Goal: Task Accomplishment & Management: Contribute content

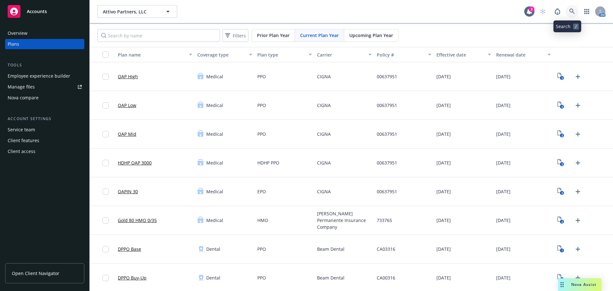
click at [569, 11] on icon at bounding box center [571, 11] width 5 height 5
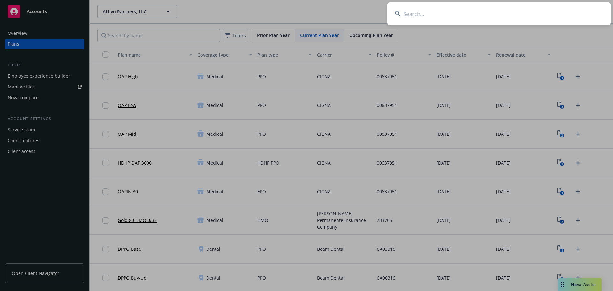
type input "Dynatron Software"
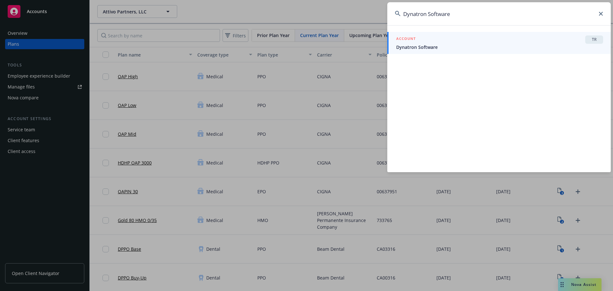
click at [475, 42] on div "ACCOUNT TR" at bounding box center [499, 39] width 207 height 8
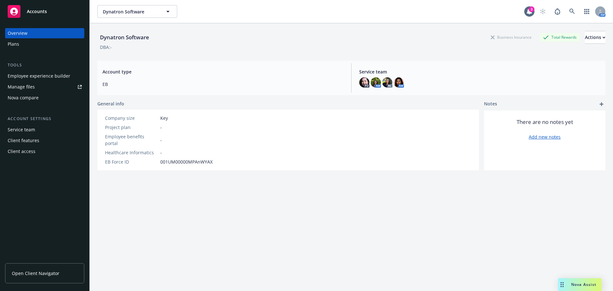
click at [32, 42] on div "Plans" at bounding box center [45, 44] width 74 height 10
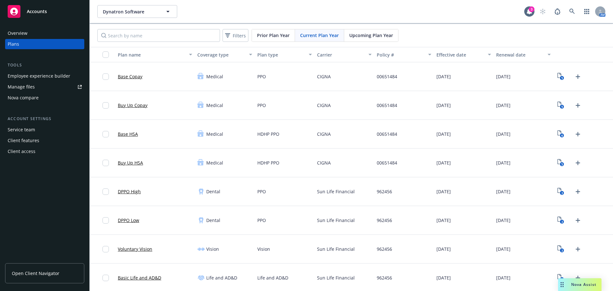
click at [366, 30] on div "Upcoming Plan Year" at bounding box center [371, 35] width 54 height 12
click at [559, 75] on icon "2" at bounding box center [560, 76] width 7 height 7
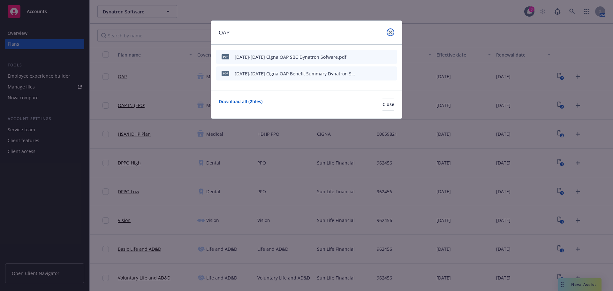
click at [393, 32] on link "close" at bounding box center [391, 32] width 8 height 8
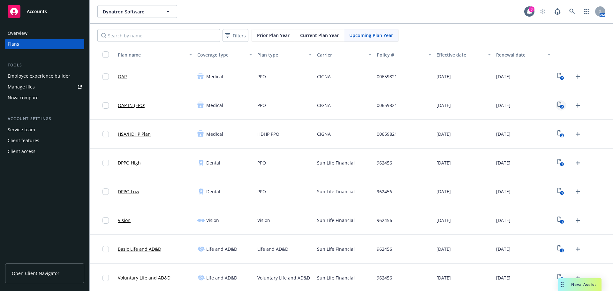
click at [560, 107] on rect "View Plan Documents" at bounding box center [562, 107] width 4 height 4
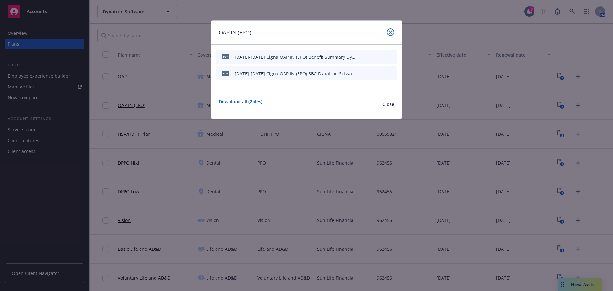
click at [389, 30] on link "close" at bounding box center [391, 32] width 8 height 8
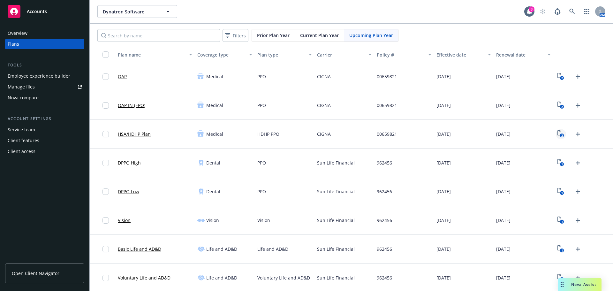
click at [557, 134] on icon "2" at bounding box center [560, 133] width 7 height 7
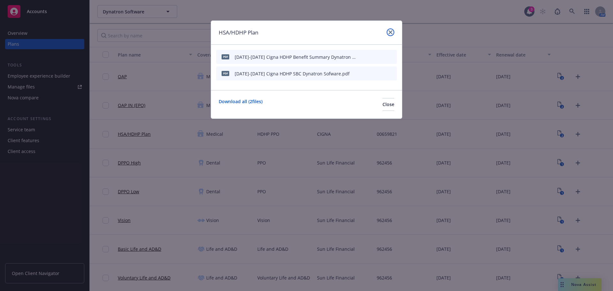
click at [390, 34] on icon "close" at bounding box center [390, 32] width 4 height 4
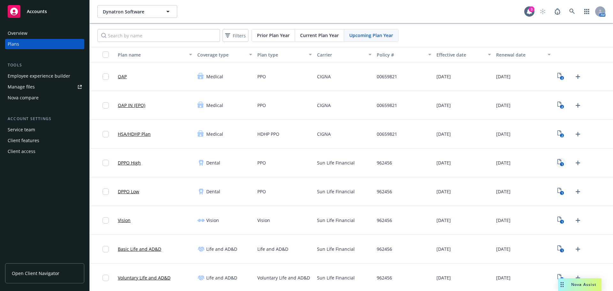
click at [557, 164] on icon "View Plan Documents" at bounding box center [559, 161] width 4 height 5
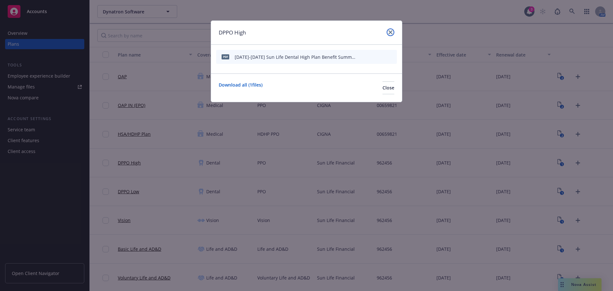
click at [391, 33] on icon "close" at bounding box center [390, 32] width 4 height 4
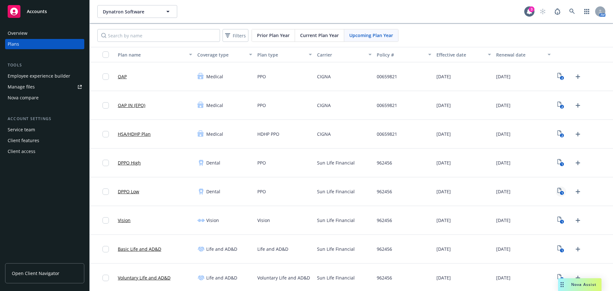
click at [559, 190] on icon "1" at bounding box center [560, 191] width 7 height 7
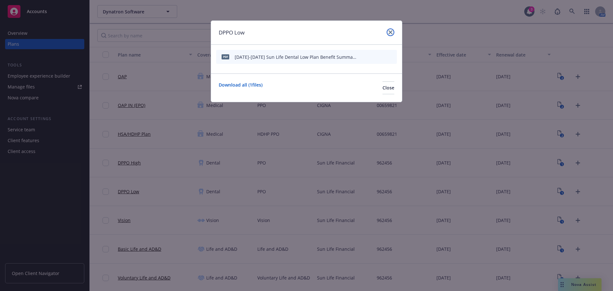
click at [394, 31] on link "close" at bounding box center [391, 32] width 8 height 8
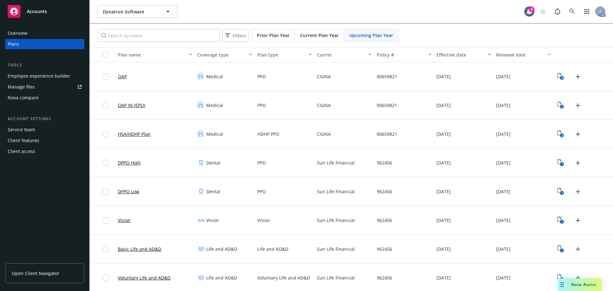
click at [557, 220] on icon "1" at bounding box center [560, 219] width 7 height 7
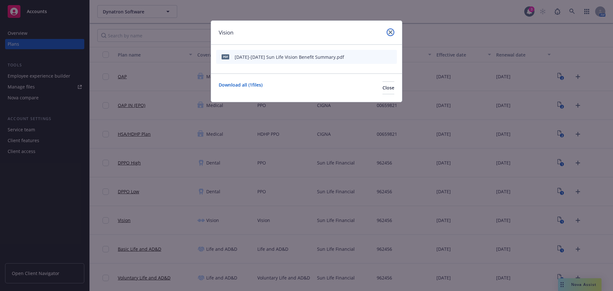
click at [393, 32] on link "close" at bounding box center [391, 32] width 8 height 8
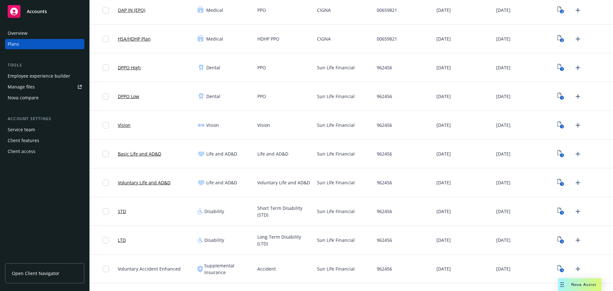
scroll to position [96, 0]
click at [557, 149] on link "1" at bounding box center [561, 153] width 10 height 10
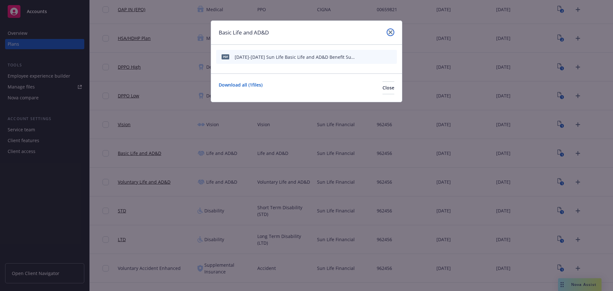
click at [391, 33] on icon "close" at bounding box center [390, 32] width 4 height 4
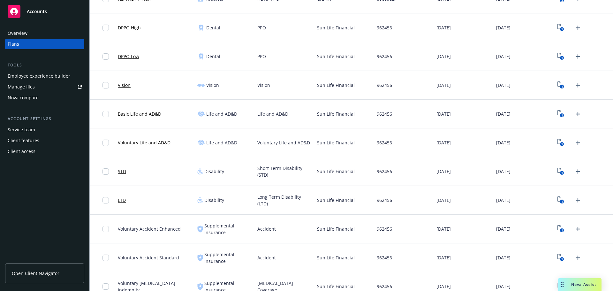
scroll to position [223, 0]
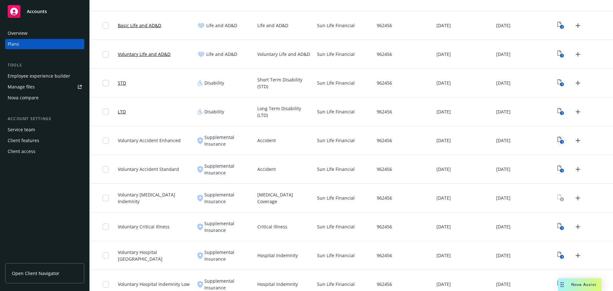
click at [557, 139] on icon "View Plan Documents" at bounding box center [559, 139] width 4 height 5
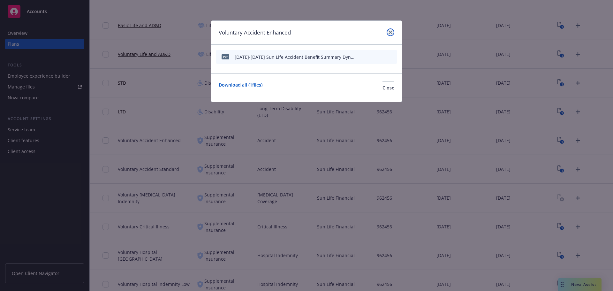
click at [392, 32] on icon "close" at bounding box center [390, 32] width 4 height 4
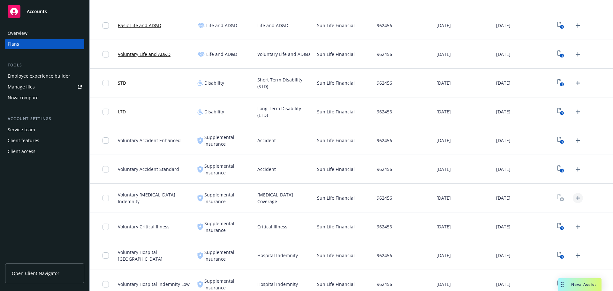
click at [574, 203] on link "Upload Plan Documents" at bounding box center [578, 198] width 10 height 10
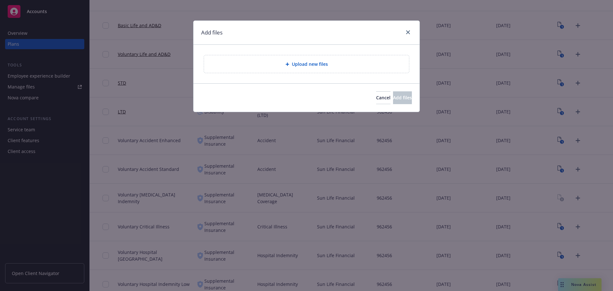
click at [292, 76] on div "Upload new files" at bounding box center [306, 64] width 226 height 39
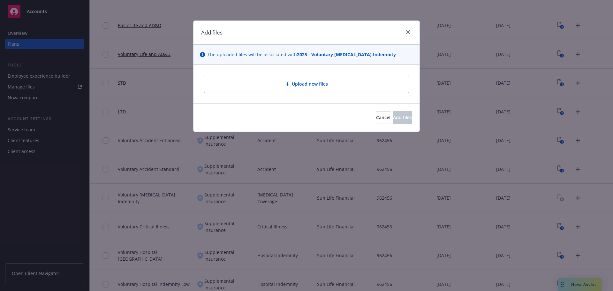
click at [290, 71] on div "Upload new files" at bounding box center [306, 83] width 226 height 39
click at [294, 82] on span "Upload new files" at bounding box center [310, 83] width 36 height 7
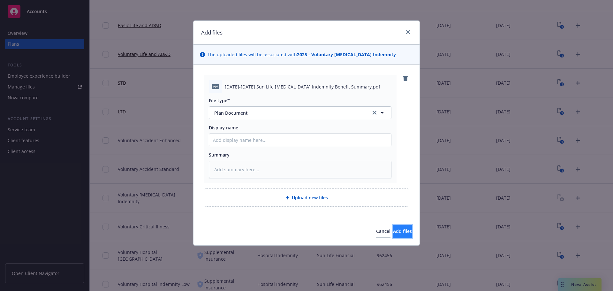
click at [395, 230] on span "Add files" at bounding box center [402, 231] width 19 height 6
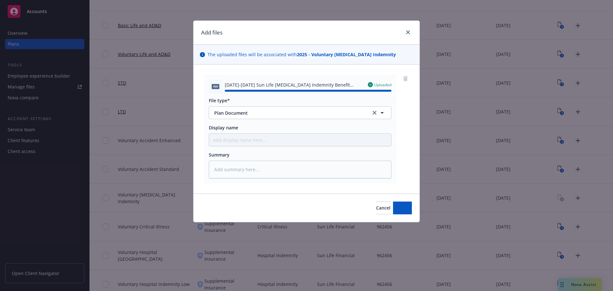
type textarea "x"
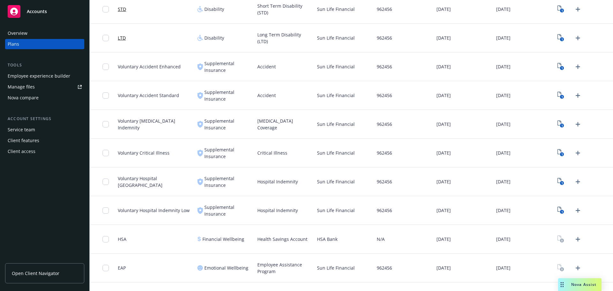
scroll to position [317, 0]
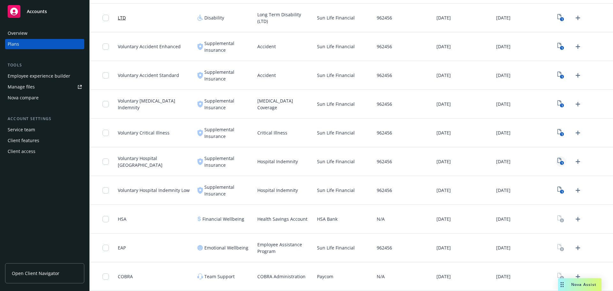
click at [557, 165] on link "1" at bounding box center [561, 161] width 10 height 10
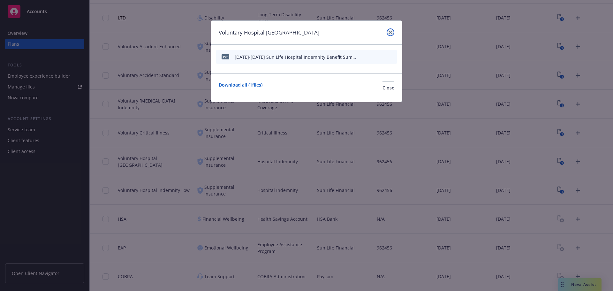
click at [390, 33] on icon "close" at bounding box center [390, 32] width 4 height 4
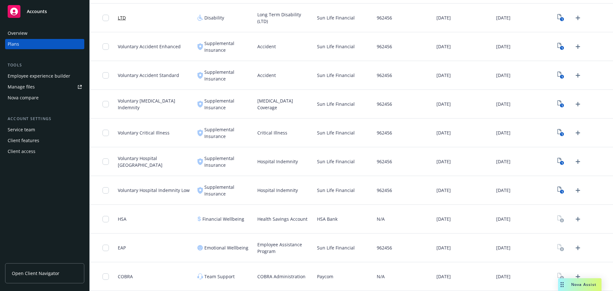
click at [397, 230] on div "N/A" at bounding box center [404, 219] width 60 height 29
click at [301, 109] on div "[MEDICAL_DATA] Coverage" at bounding box center [285, 104] width 60 height 29
click at [402, 210] on div "N/A" at bounding box center [404, 219] width 60 height 29
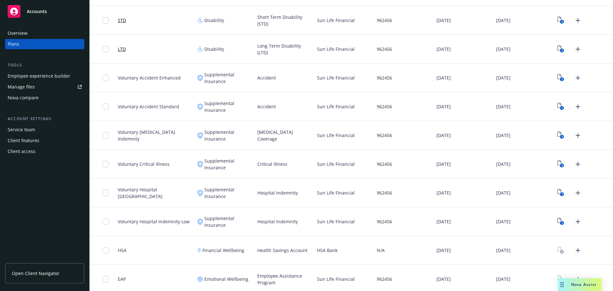
scroll to position [317, 0]
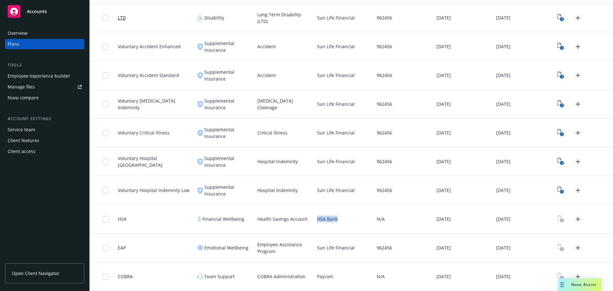
drag, startPoint x: 315, startPoint y: 220, endPoint x: 357, endPoint y: 219, distance: 41.8
click at [357, 219] on div "HSA Bank" at bounding box center [344, 219] width 60 height 29
copy span "HSA Bank"
drag, startPoint x: 318, startPoint y: 249, endPoint x: 332, endPoint y: 251, distance: 14.2
click at [332, 251] on div "Sun Life Financial" at bounding box center [344, 247] width 60 height 29
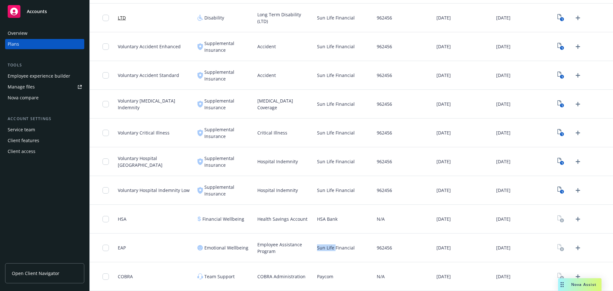
copy span "Sun Life"
click at [320, 279] on span "Paycom" at bounding box center [325, 276] width 16 height 7
copy span "Paycom"
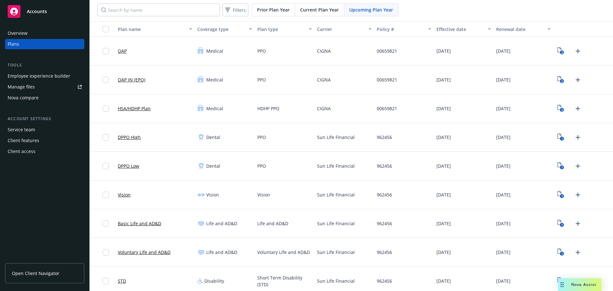
scroll to position [0, 0]
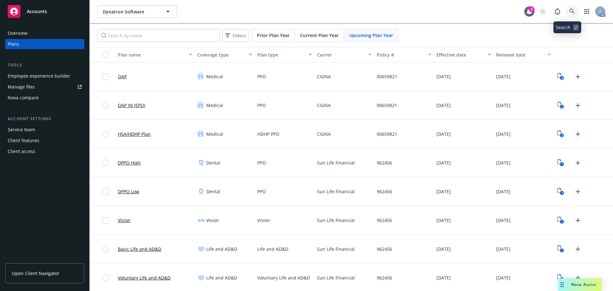
click at [569, 11] on icon at bounding box center [572, 12] width 6 height 6
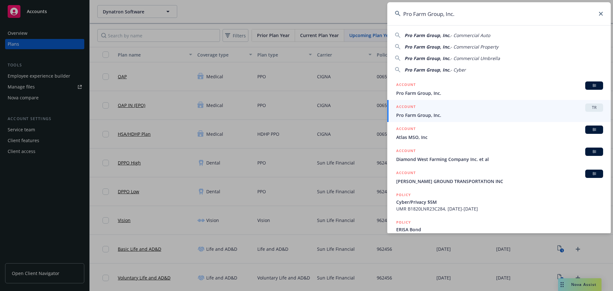
type input "Pro Farm Group, Inc."
drag, startPoint x: 443, startPoint y: 113, endPoint x: 417, endPoint y: 131, distance: 31.1
click at [443, 113] on span "Pro Farm Group, Inc." at bounding box center [499, 115] width 207 height 7
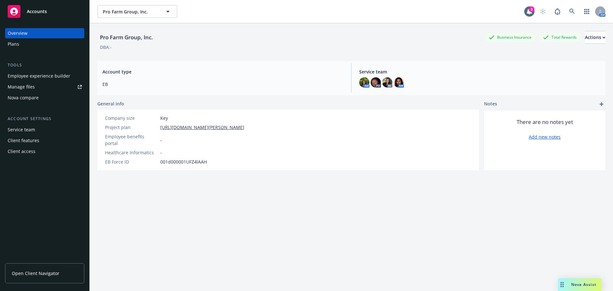
click at [38, 43] on div "Plans" at bounding box center [45, 44] width 74 height 10
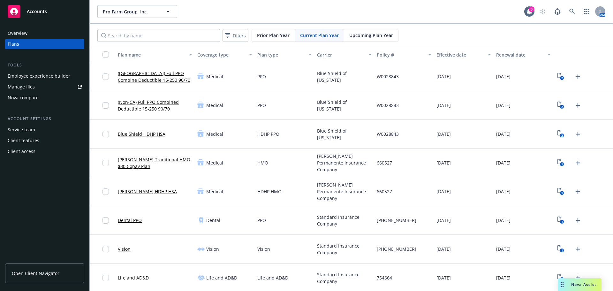
click at [377, 33] on span "Upcoming Plan Year" at bounding box center [371, 35] width 44 height 7
